Goal: Find contact information: Find contact information

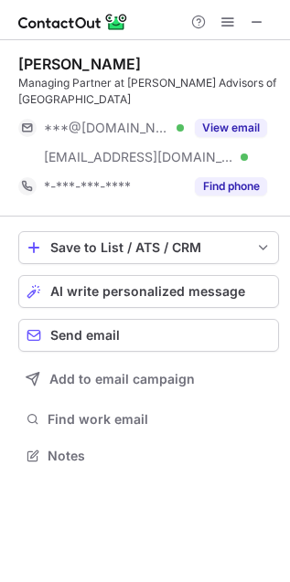
scroll to position [426, 290]
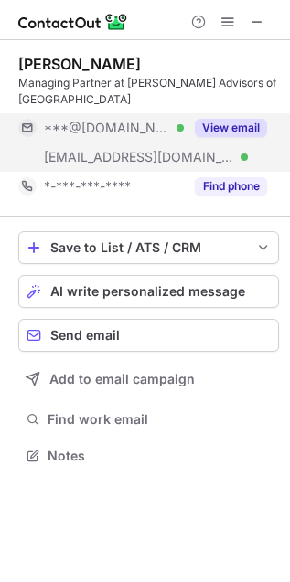
click at [238, 119] on button "View email" at bounding box center [231, 128] width 72 height 18
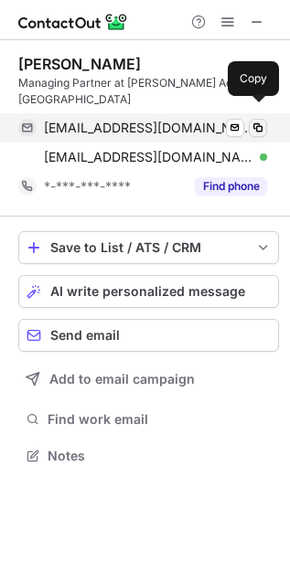
click at [262, 121] on span at bounding box center [257, 128] width 15 height 15
